Goal: Navigation & Orientation: Find specific page/section

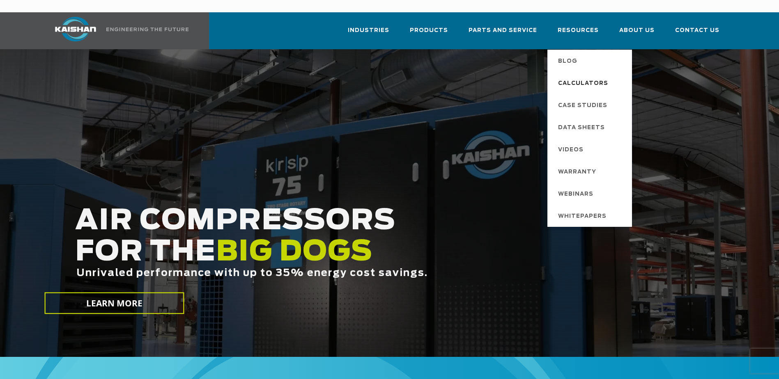
click at [580, 77] on span "Calculators" at bounding box center [583, 84] width 50 height 14
